Goal: Check status: Check status

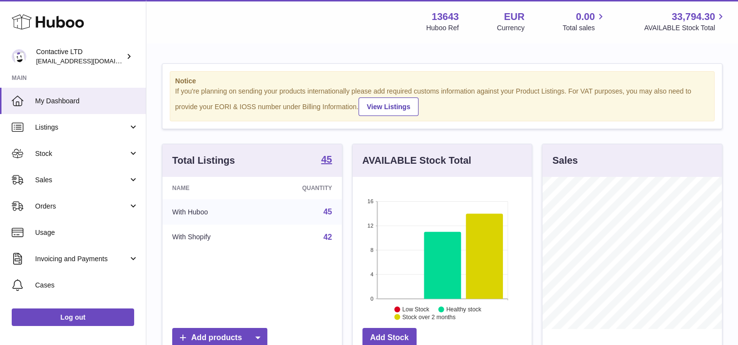
scroll to position [152, 179]
click at [76, 187] on link "Sales" at bounding box center [73, 180] width 146 height 26
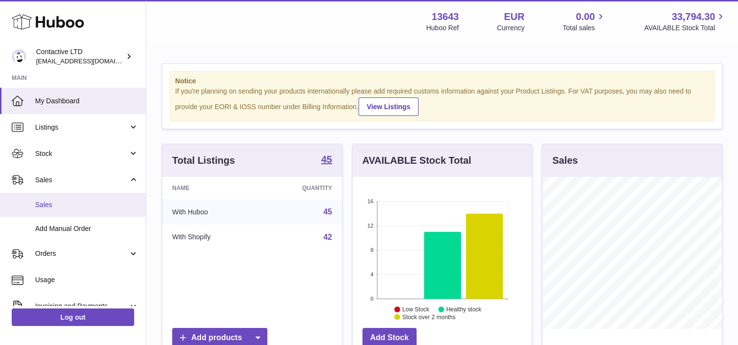
click at [75, 211] on link "Sales" at bounding box center [73, 205] width 146 height 24
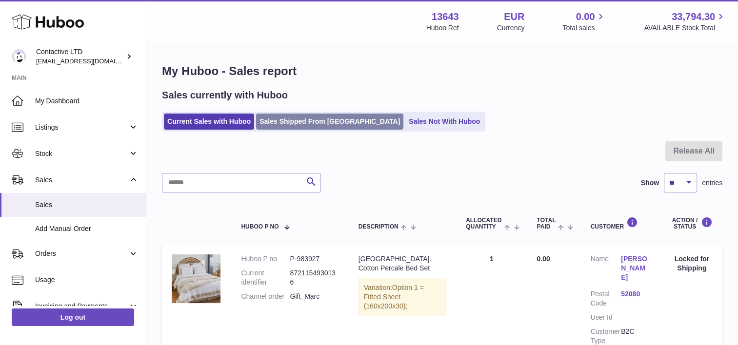
click at [307, 117] on link "Sales Shipped From [GEOGRAPHIC_DATA]" at bounding box center [329, 122] width 147 height 16
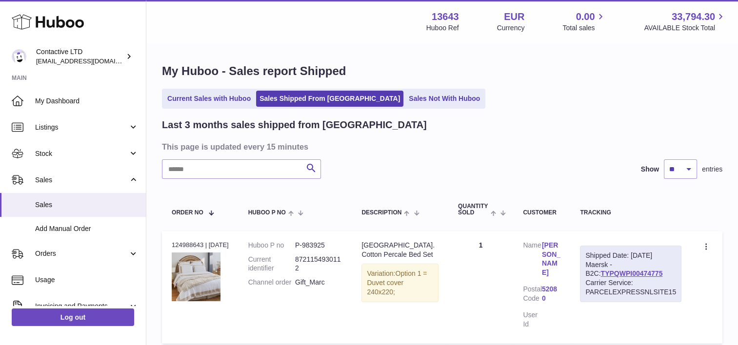
click at [434, 152] on h3 "This page is updated every 15 minutes" at bounding box center [441, 146] width 558 height 11
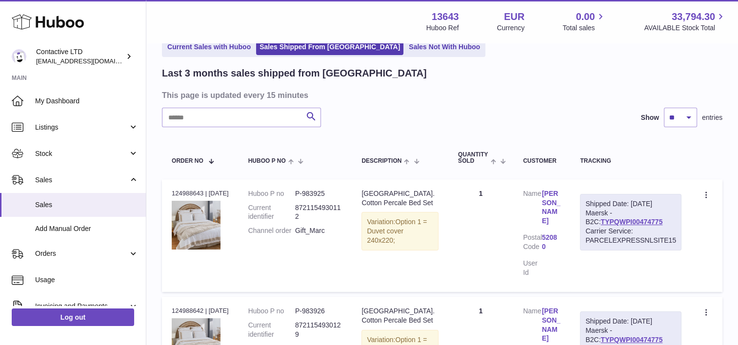
scroll to position [50, 0]
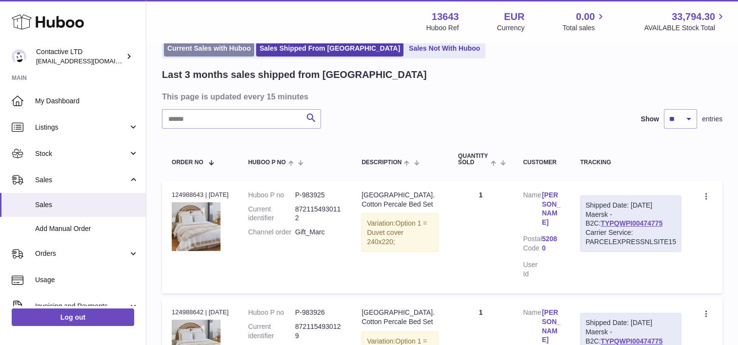
click at [186, 53] on link "Current Sales with Huboo" at bounding box center [209, 48] width 90 height 16
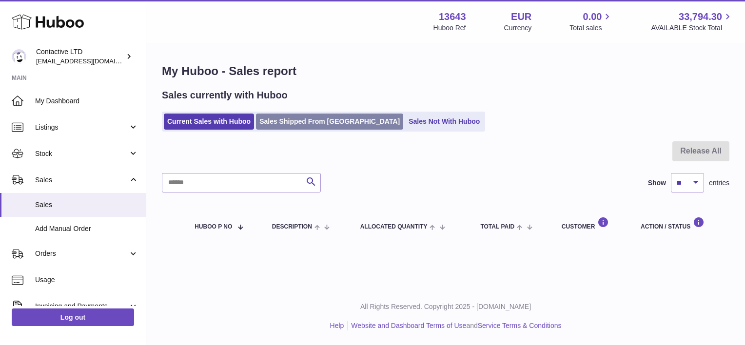
click at [300, 123] on link "Sales Shipped From [GEOGRAPHIC_DATA]" at bounding box center [329, 122] width 147 height 16
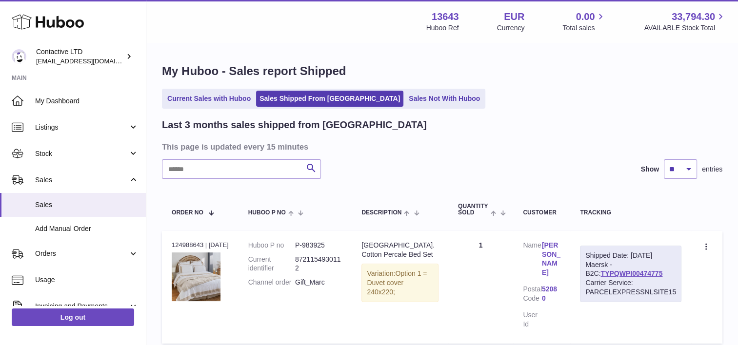
click at [542, 251] on link "[PERSON_NAME]" at bounding box center [551, 259] width 19 height 37
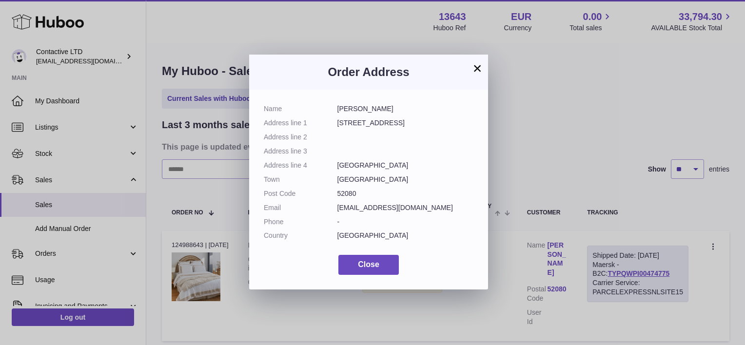
click at [474, 67] on button "×" at bounding box center [477, 68] width 12 height 12
